Goal: Task Accomplishment & Management: Use online tool/utility

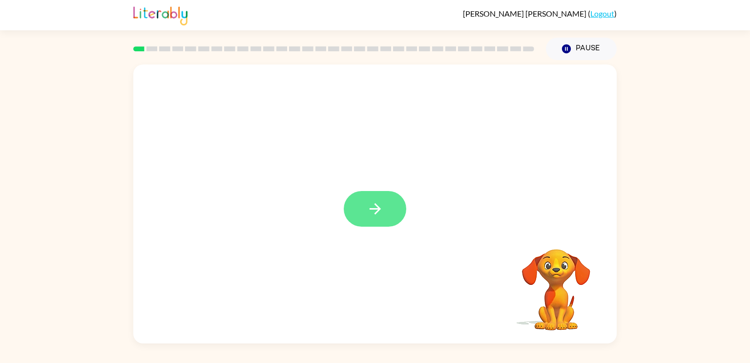
click at [384, 217] on button "button" at bounding box center [375, 209] width 63 height 36
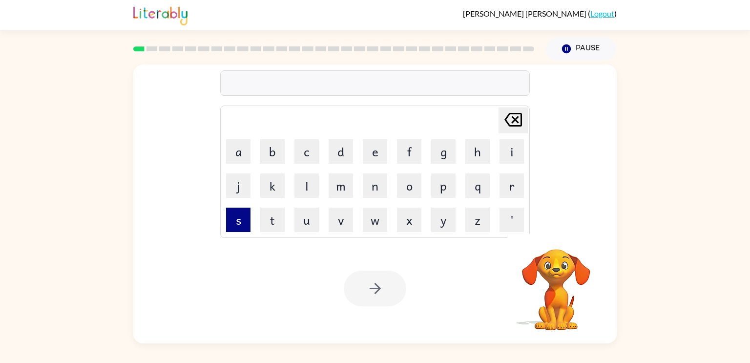
click at [239, 226] on button "s" at bounding box center [238, 220] width 24 height 24
click at [476, 152] on button "h" at bounding box center [477, 151] width 24 height 24
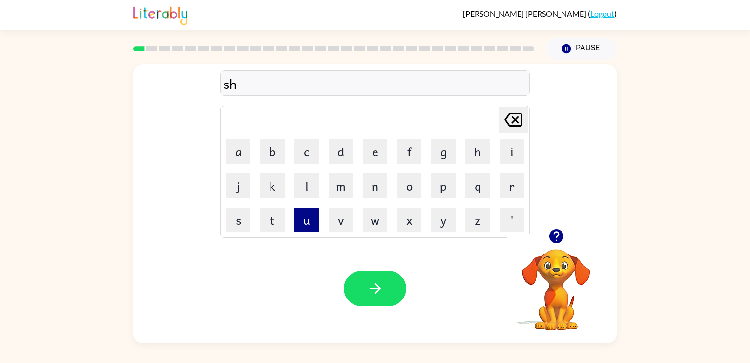
click at [311, 221] on button "u" at bounding box center [306, 220] width 24 height 24
click at [243, 220] on button "s" at bounding box center [238, 220] width 24 height 24
click at [468, 159] on button "h" at bounding box center [477, 151] width 24 height 24
click at [382, 274] on button "button" at bounding box center [375, 289] width 63 height 36
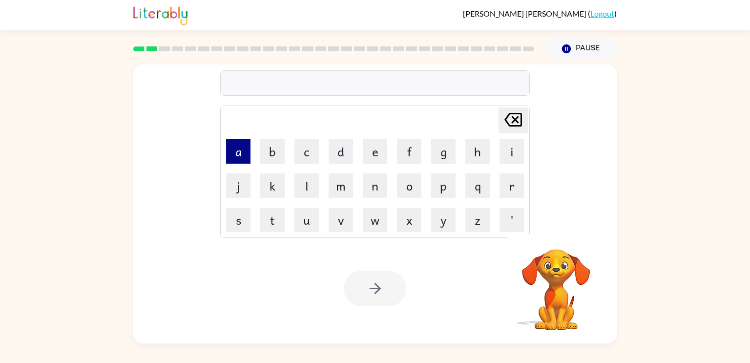
click at [240, 159] on button "a" at bounding box center [238, 151] width 24 height 24
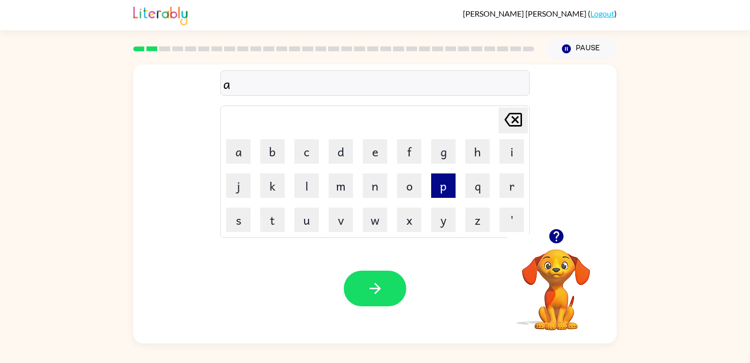
click at [434, 187] on button "p" at bounding box center [443, 185] width 24 height 24
click at [435, 187] on button "p" at bounding box center [443, 185] width 24 height 24
click at [380, 150] on button "e" at bounding box center [375, 151] width 24 height 24
click at [246, 146] on button "a" at bounding box center [238, 151] width 24 height 24
click at [506, 196] on button "r" at bounding box center [512, 185] width 24 height 24
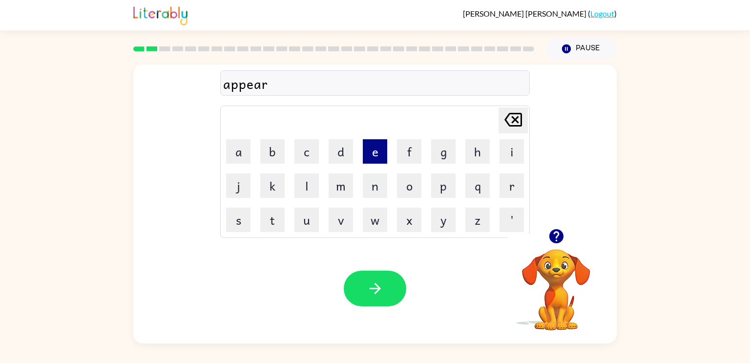
click at [372, 144] on button "e" at bounding box center [375, 151] width 24 height 24
click at [380, 194] on button "n" at bounding box center [375, 185] width 24 height 24
click at [318, 157] on button "c" at bounding box center [306, 151] width 24 height 24
click at [385, 163] on button "e" at bounding box center [375, 151] width 24 height 24
click at [246, 217] on button "s" at bounding box center [238, 220] width 24 height 24
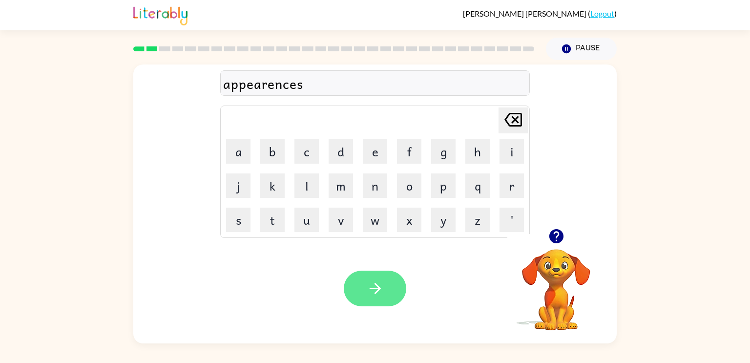
click at [391, 279] on button "button" at bounding box center [375, 289] width 63 height 36
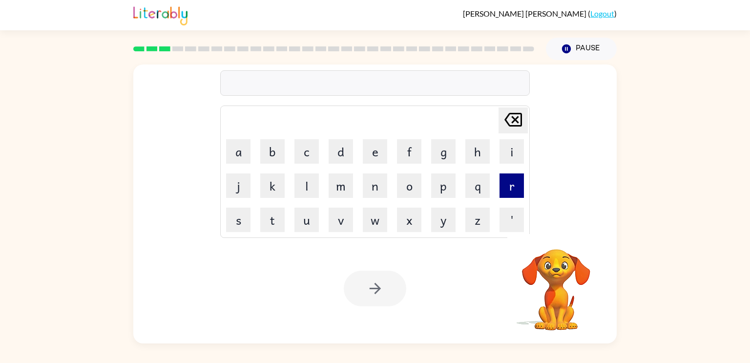
click at [508, 188] on button "r" at bounding box center [512, 185] width 24 height 24
click at [371, 153] on button "e" at bounding box center [375, 151] width 24 height 24
click at [241, 145] on button "a" at bounding box center [238, 151] width 24 height 24
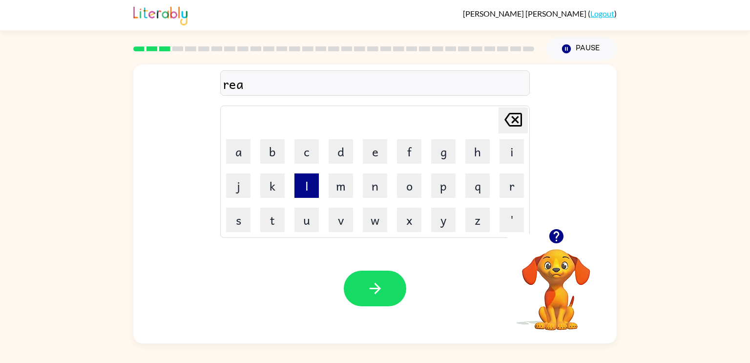
click at [305, 184] on button "l" at bounding box center [306, 185] width 24 height 24
click at [504, 158] on button "i" at bounding box center [512, 151] width 24 height 24
click at [284, 220] on button "t" at bounding box center [272, 220] width 24 height 24
click at [445, 223] on button "y" at bounding box center [443, 220] width 24 height 24
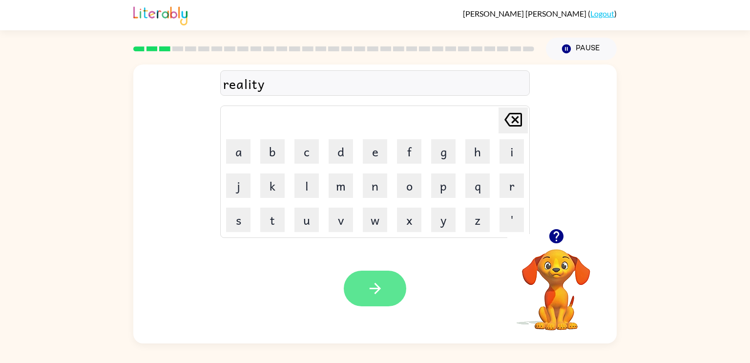
click at [386, 292] on button "button" at bounding box center [375, 289] width 63 height 36
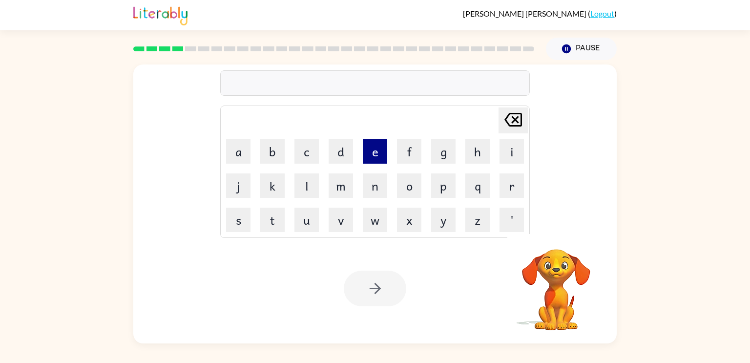
click at [375, 157] on button "e" at bounding box center [375, 151] width 24 height 24
click at [307, 186] on button "l" at bounding box center [306, 185] width 24 height 24
click at [516, 153] on button "i" at bounding box center [512, 151] width 24 height 24
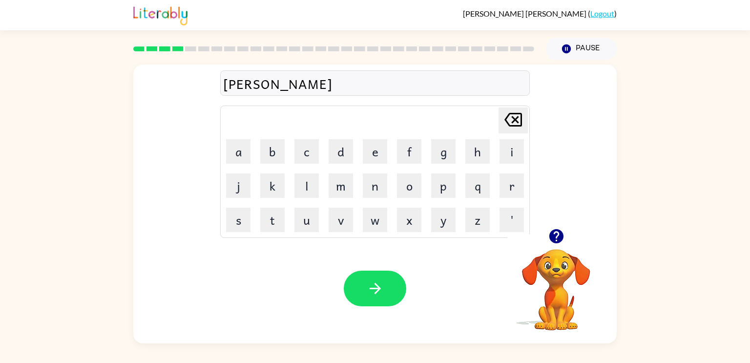
click at [353, 187] on td "m" at bounding box center [340, 185] width 33 height 33
click at [344, 185] on button "m" at bounding box center [341, 185] width 24 height 24
click at [512, 158] on button "i" at bounding box center [512, 151] width 24 height 24
click at [377, 191] on button "n" at bounding box center [375, 185] width 24 height 24
click at [237, 152] on button "a" at bounding box center [238, 151] width 24 height 24
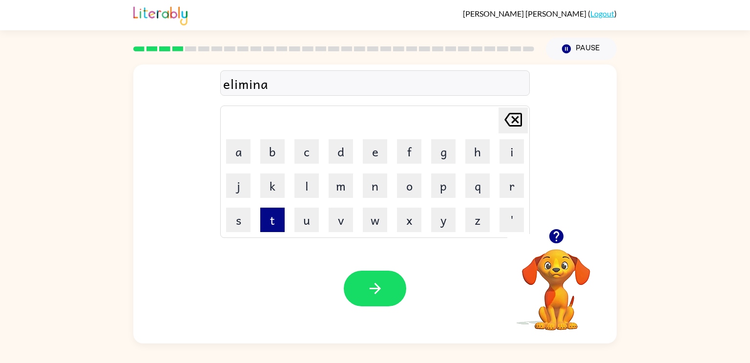
click at [270, 221] on button "t" at bounding box center [272, 220] width 24 height 24
click at [380, 151] on button "e" at bounding box center [375, 151] width 24 height 24
click at [377, 294] on icon "button" at bounding box center [375, 288] width 17 height 17
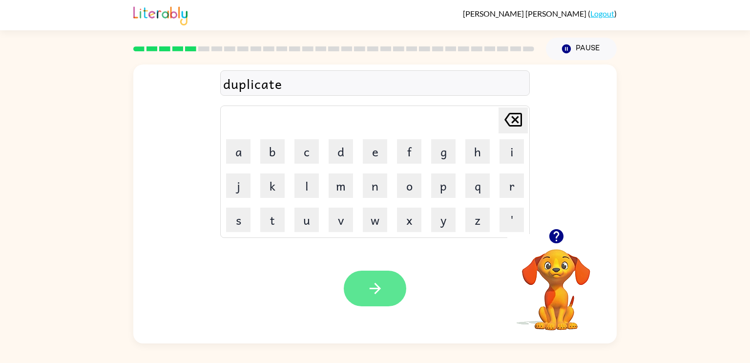
click at [374, 289] on icon "button" at bounding box center [375, 288] width 17 height 17
click at [518, 111] on icon "[PERSON_NAME] last character input" at bounding box center [512, 119] width 23 height 23
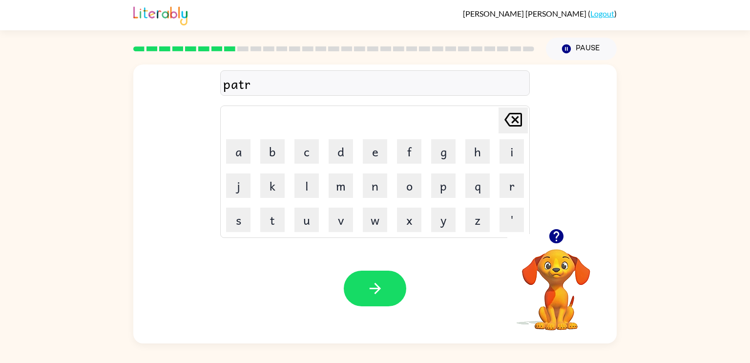
click at [518, 111] on icon "[PERSON_NAME] last character input" at bounding box center [512, 119] width 23 height 23
click at [519, 113] on icon at bounding box center [513, 120] width 18 height 14
type button "delete"
click at [347, 302] on div at bounding box center [375, 289] width 63 height 36
click at [364, 286] on button "button" at bounding box center [375, 289] width 63 height 36
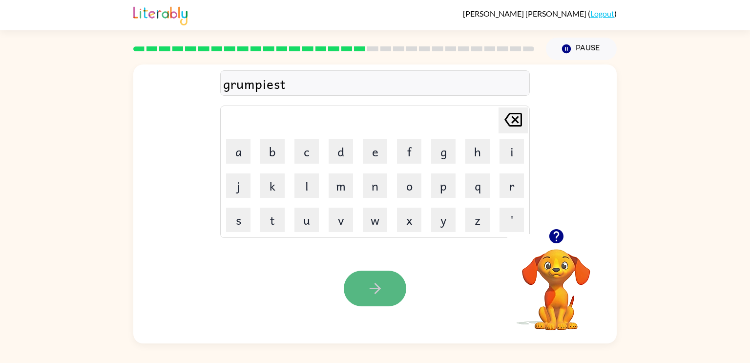
click at [385, 277] on button "button" at bounding box center [375, 289] width 63 height 36
click at [365, 277] on button "button" at bounding box center [375, 289] width 63 height 36
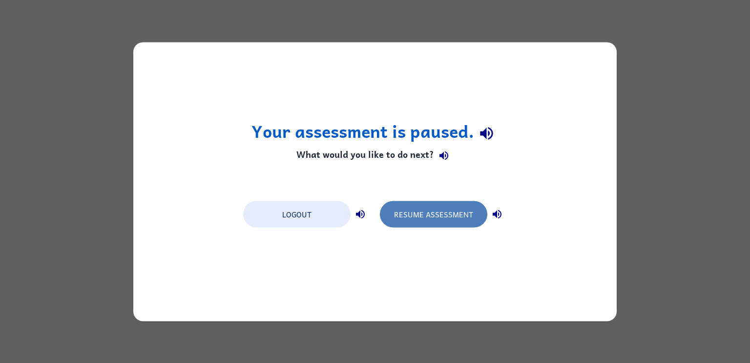
click at [424, 211] on button "Resume Assessment" at bounding box center [433, 214] width 107 height 26
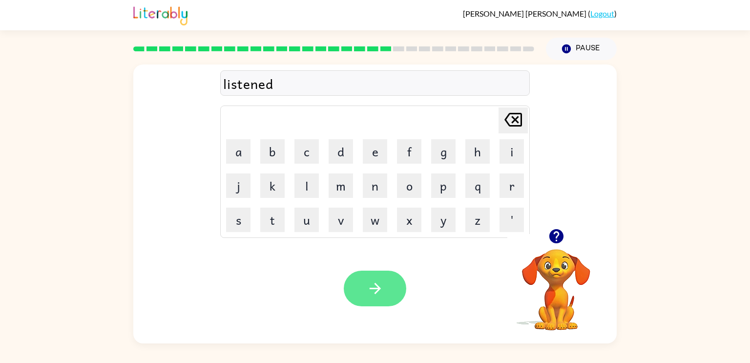
click at [357, 296] on button "button" at bounding box center [375, 289] width 63 height 36
click at [397, 288] on button "button" at bounding box center [375, 289] width 63 height 36
click at [345, 285] on button "button" at bounding box center [375, 289] width 63 height 36
click at [367, 285] on icon "button" at bounding box center [375, 288] width 17 height 17
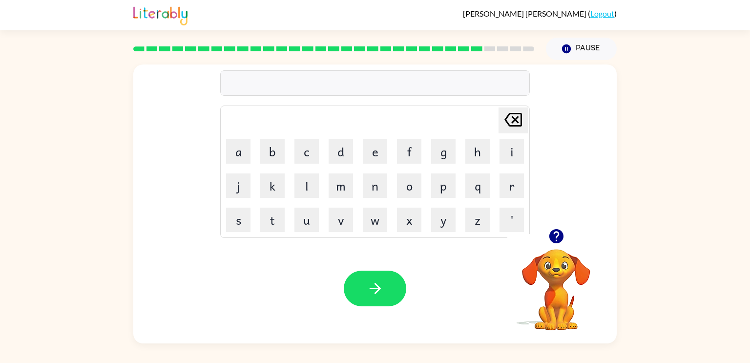
click at [561, 240] on icon "button" at bounding box center [556, 236] width 14 height 14
click at [386, 291] on button "button" at bounding box center [375, 289] width 63 height 36
click at [377, 273] on button "button" at bounding box center [375, 289] width 63 height 36
click at [364, 290] on button "button" at bounding box center [375, 289] width 63 height 36
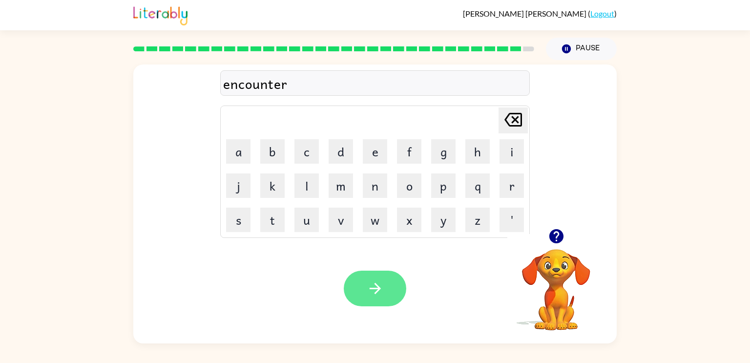
click at [365, 297] on button "button" at bounding box center [375, 289] width 63 height 36
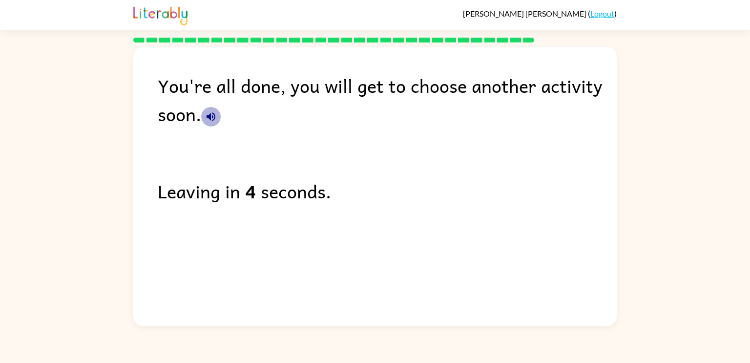
click at [208, 120] on icon "button" at bounding box center [211, 117] width 12 height 12
